Goal: Information Seeking & Learning: Learn about a topic

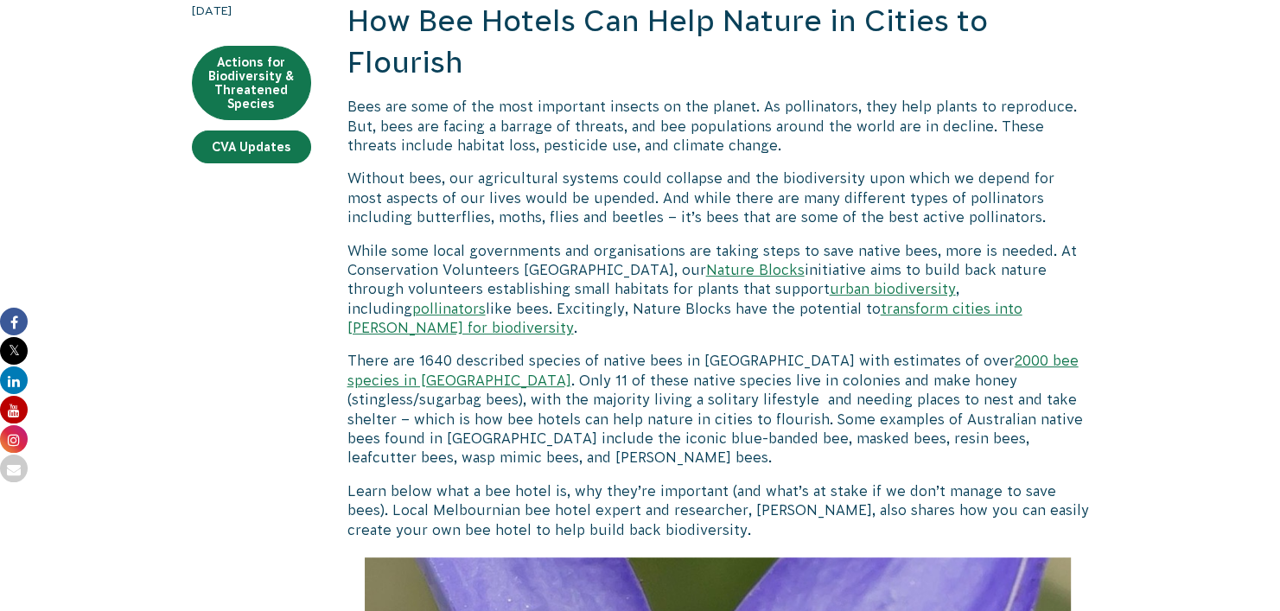
scroll to position [532, 0]
click at [706, 274] on link "Nature Blocks" at bounding box center [755, 269] width 99 height 16
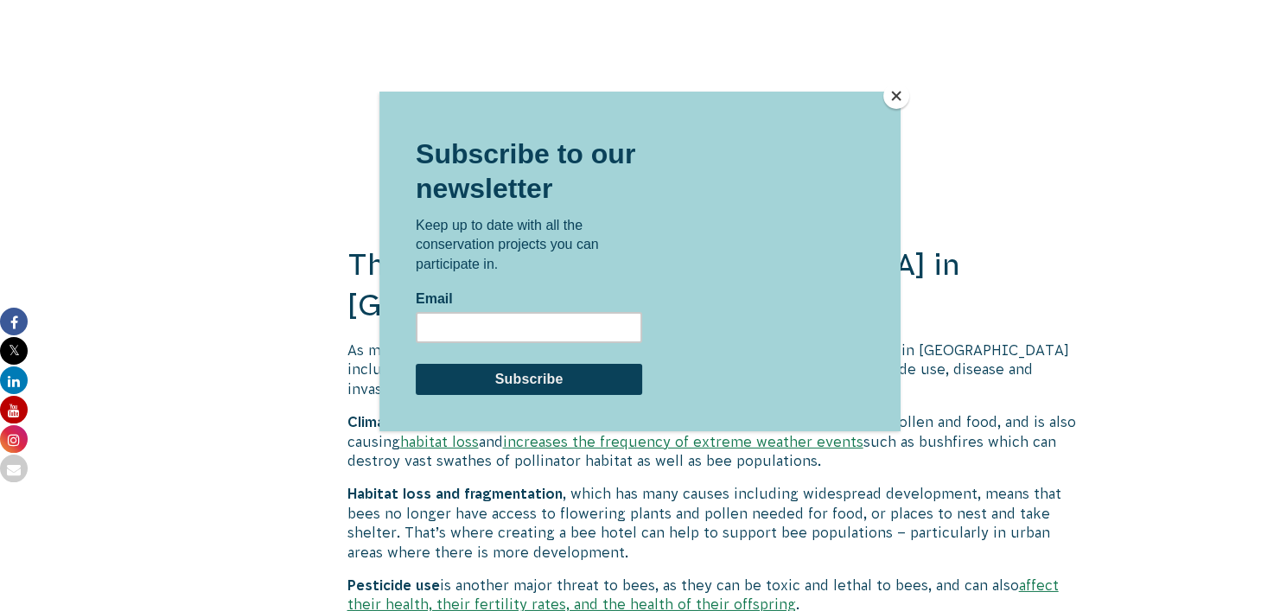
scroll to position [5379, 0]
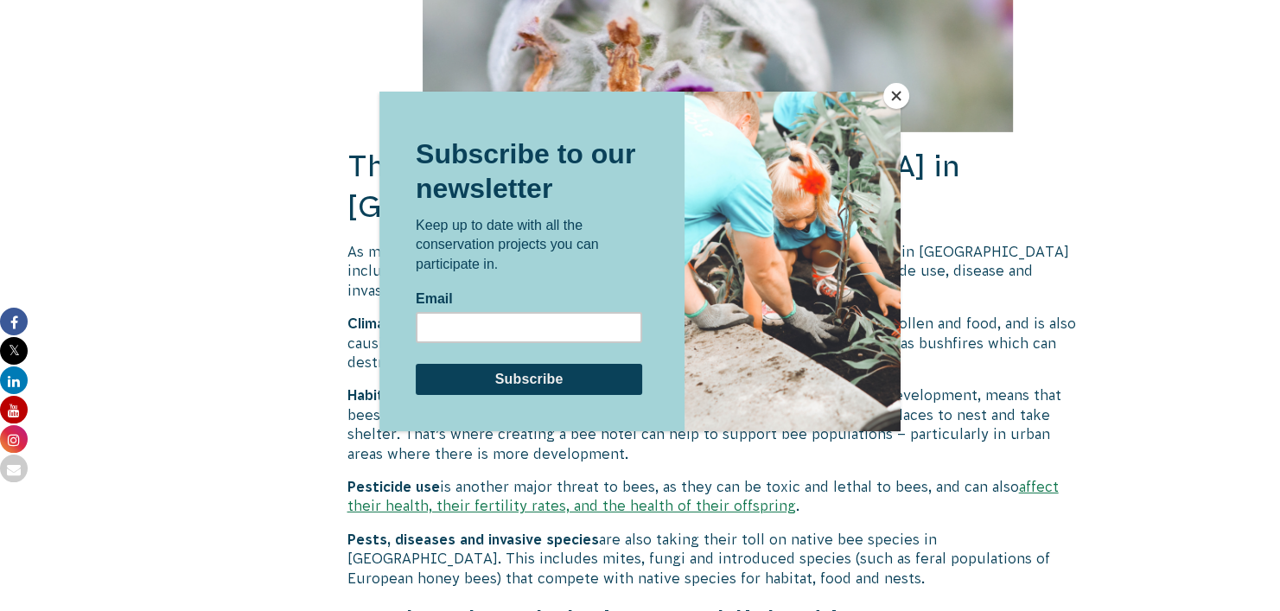
click at [904, 106] on div at bounding box center [640, 305] width 1280 height 611
click at [898, 104] on button "Close" at bounding box center [896, 96] width 26 height 26
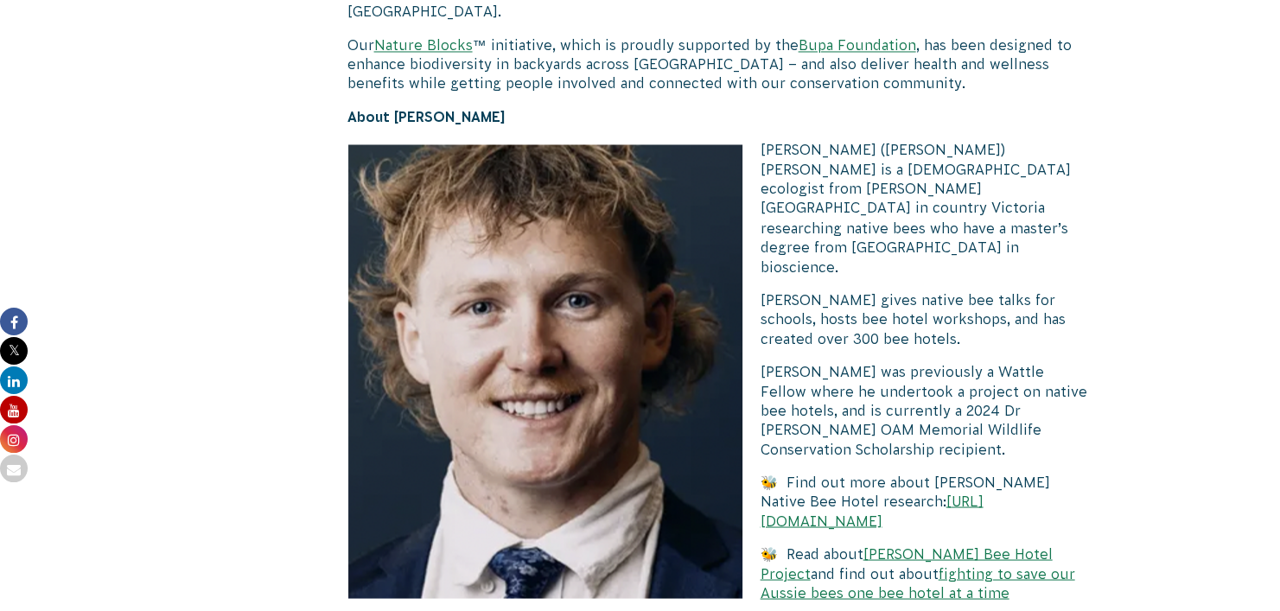
scroll to position [9374, 0]
click at [849, 492] on link "[URL][DOMAIN_NAME]" at bounding box center [872, 509] width 223 height 35
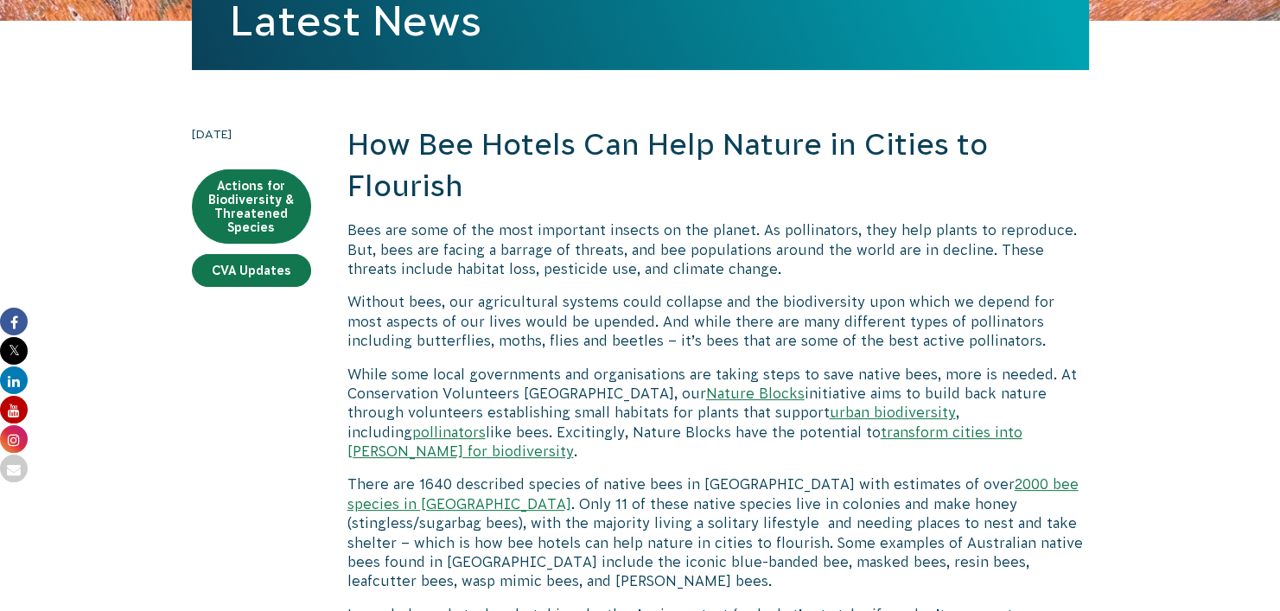
scroll to position [407, 0]
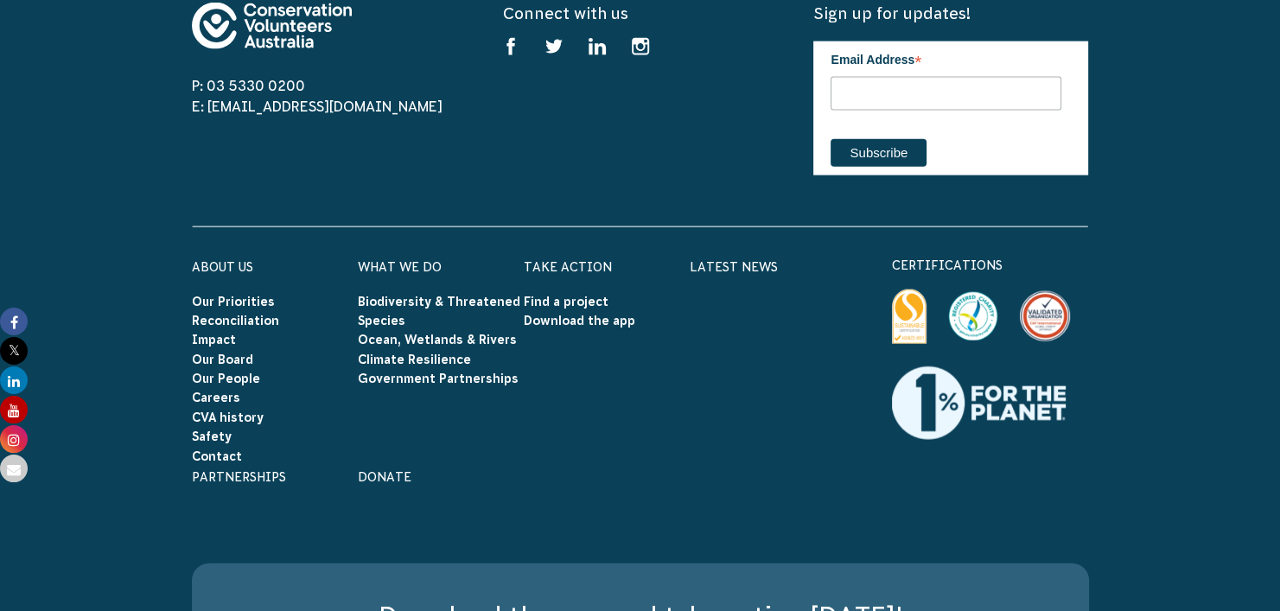
scroll to position [10259, 0]
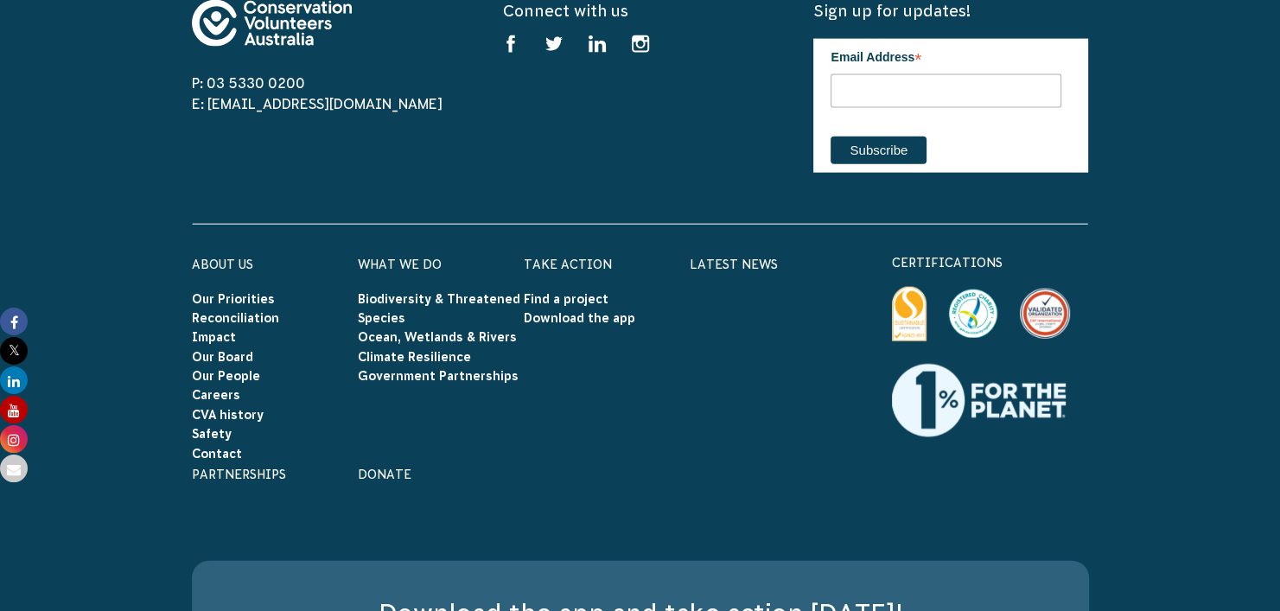
drag, startPoint x: 559, startPoint y: 528, endPoint x: 361, endPoint y: 538, distance: 198.1
copy p "Conservation Volunteers [GEOGRAPHIC_DATA]"
click at [612, 252] on div "About Us Our Priorities Reconciliation Impact Our Board Our People Careers CVA …" at bounding box center [640, 393] width 933 height 282
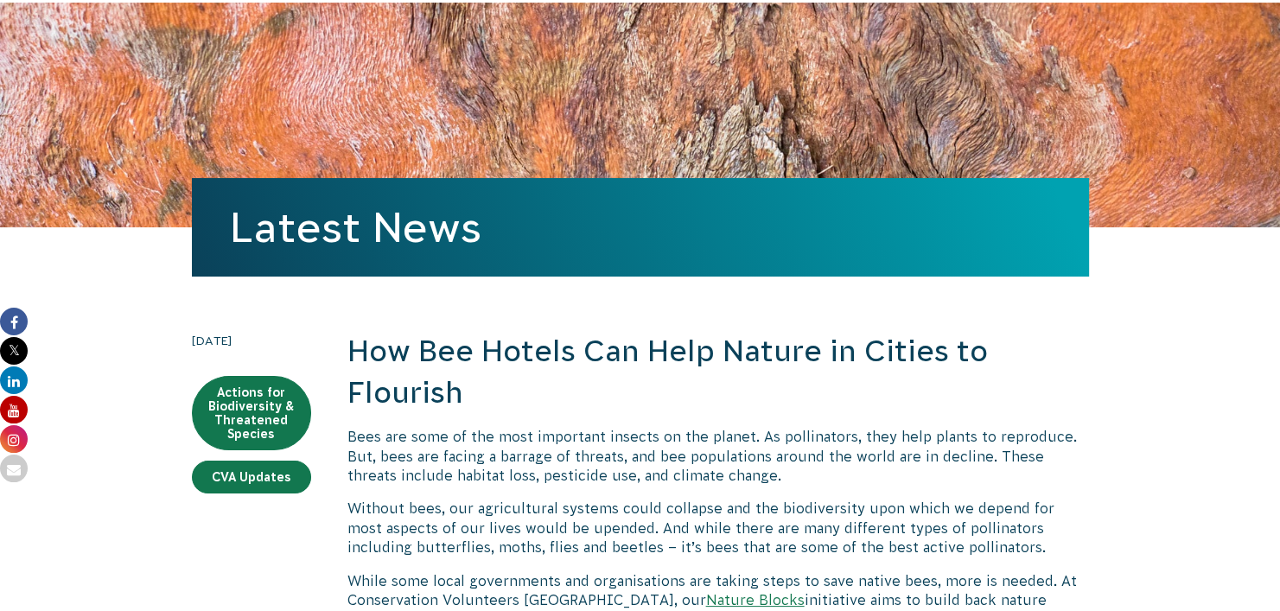
scroll to position [0, 0]
